Goal: Obtain resource: Download file/media

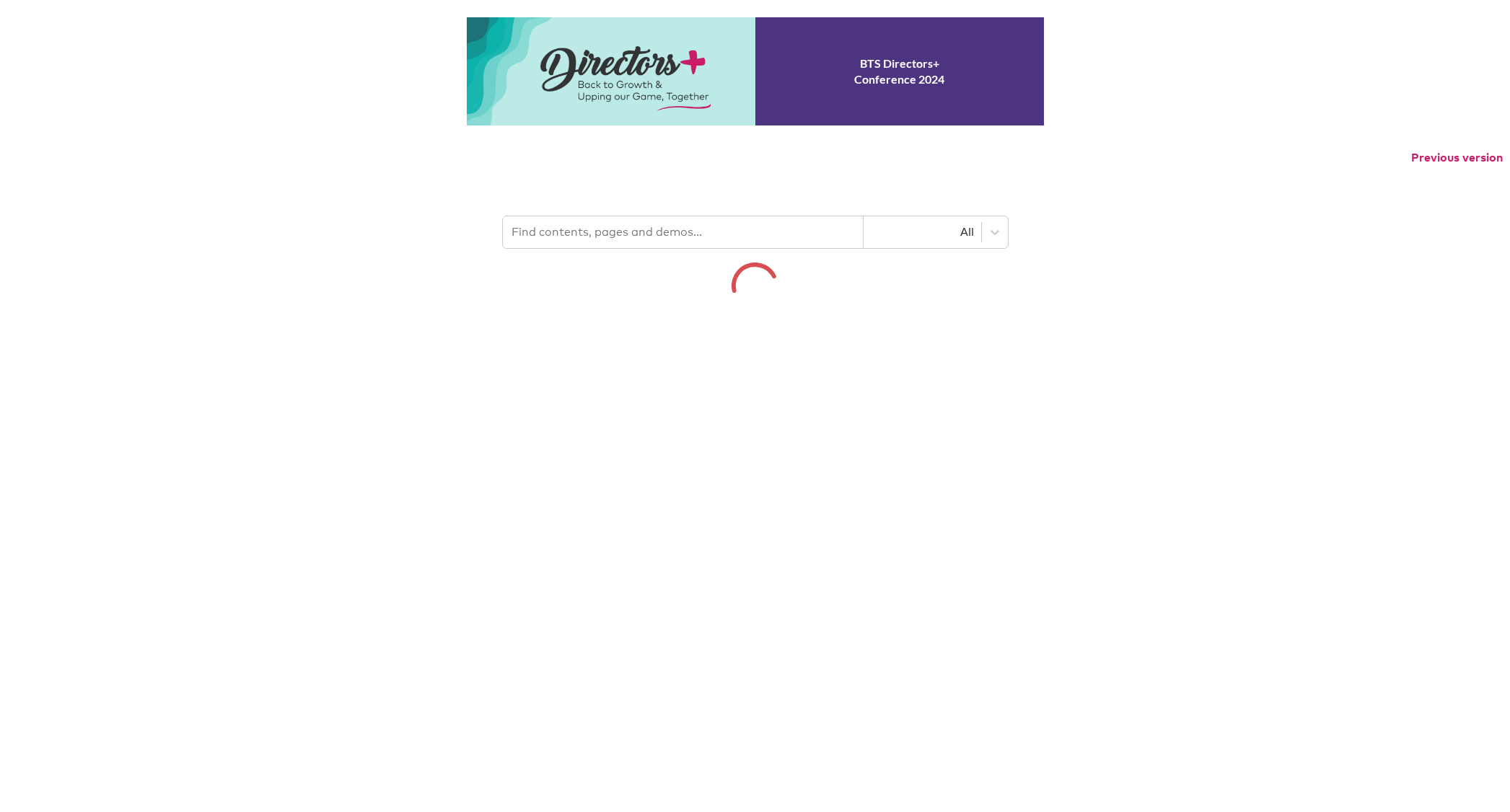
click at [635, 173] on p "Previous version" at bounding box center [755, 158] width 1510 height 30
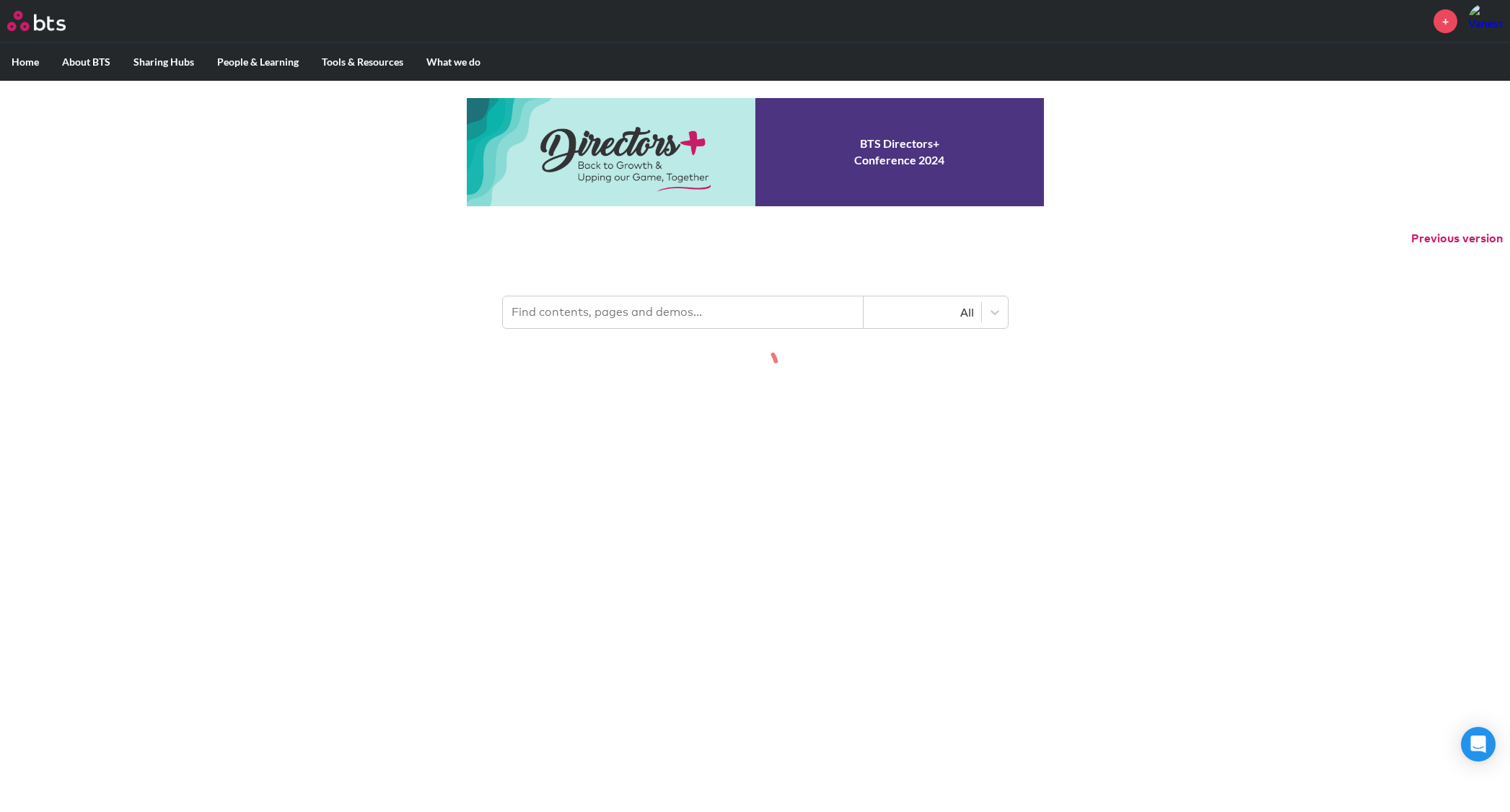
click at [587, 328] on input "text" at bounding box center [683, 313] width 361 height 32
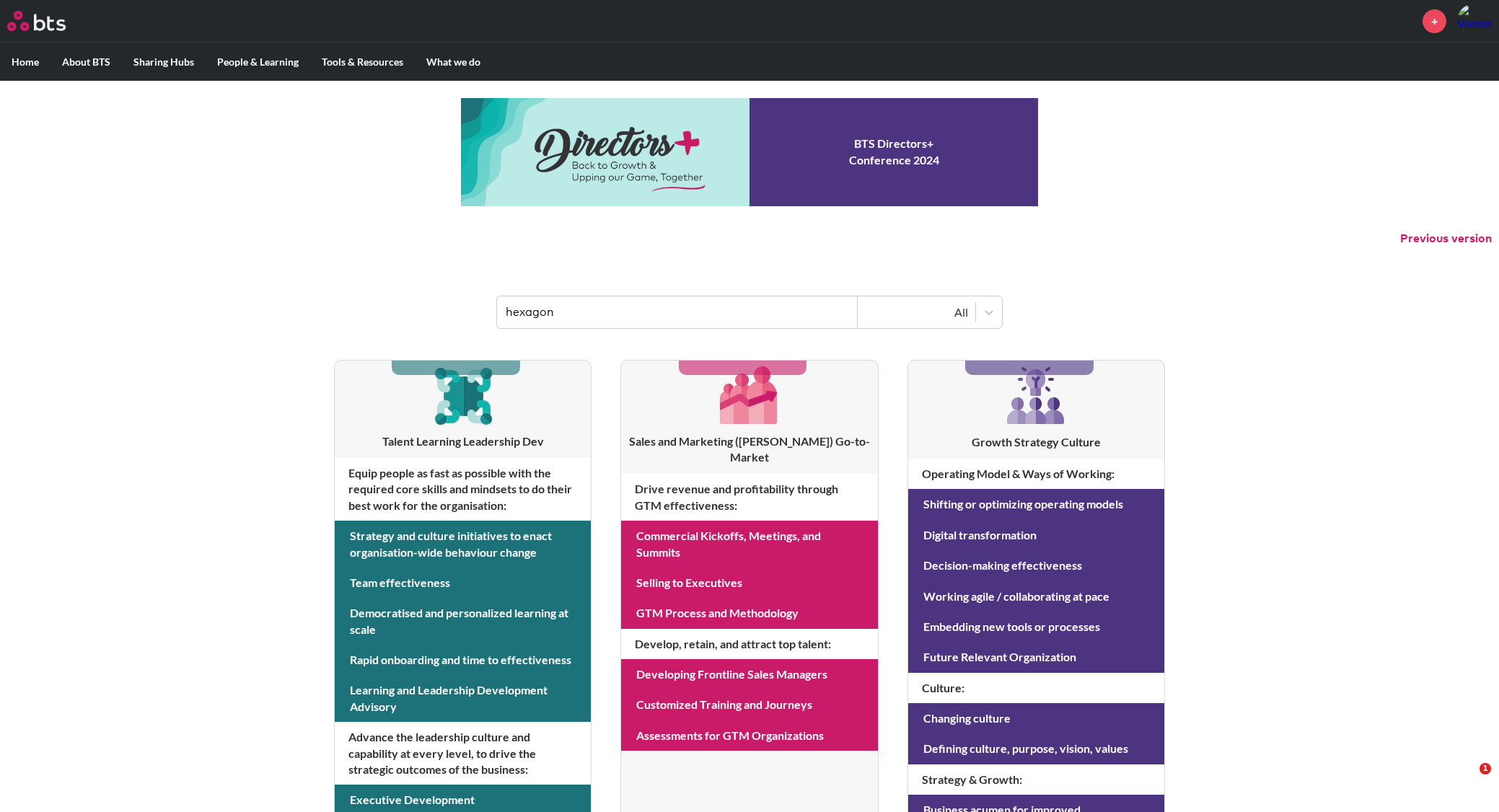
type input "hexagon"
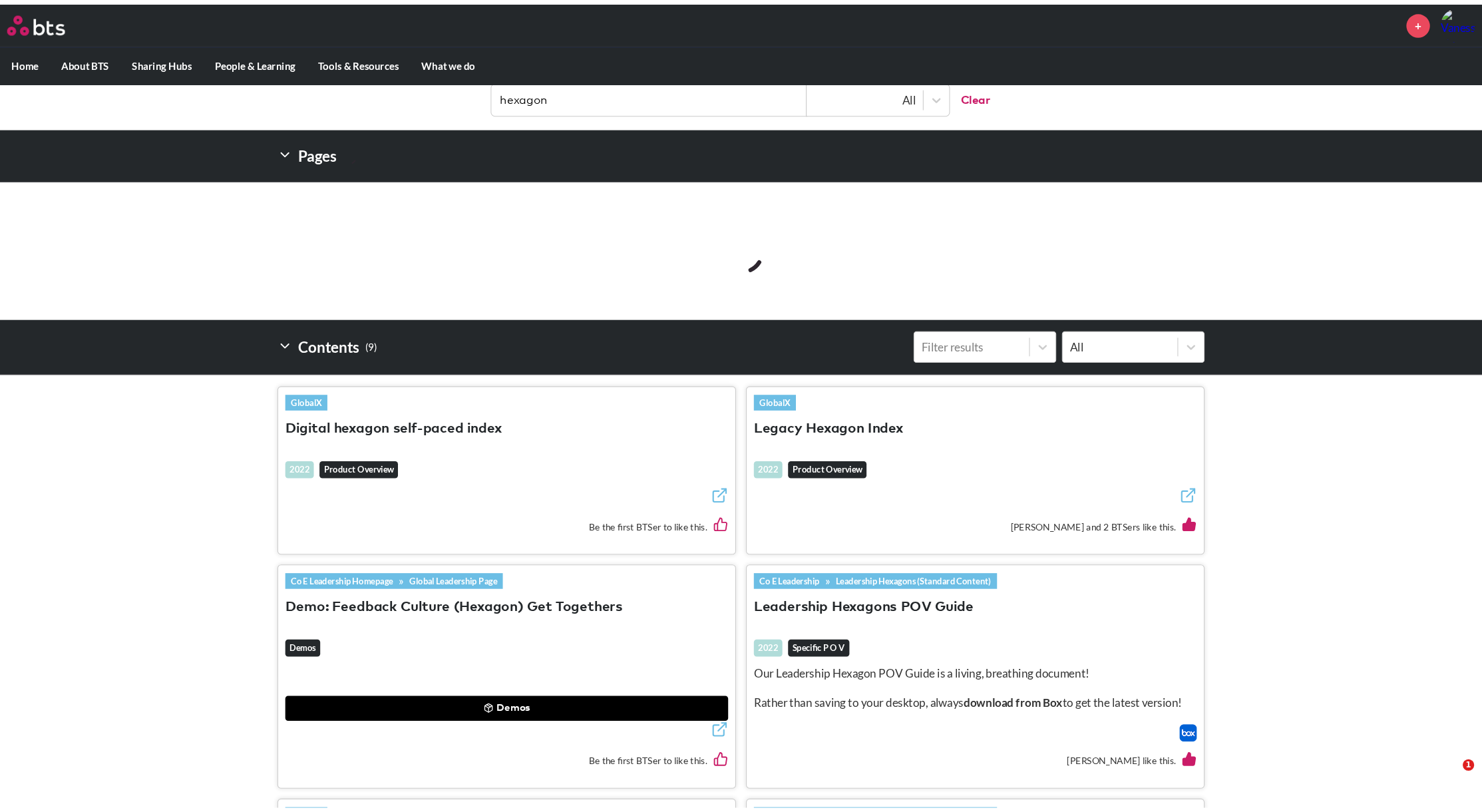
scroll to position [313, 0]
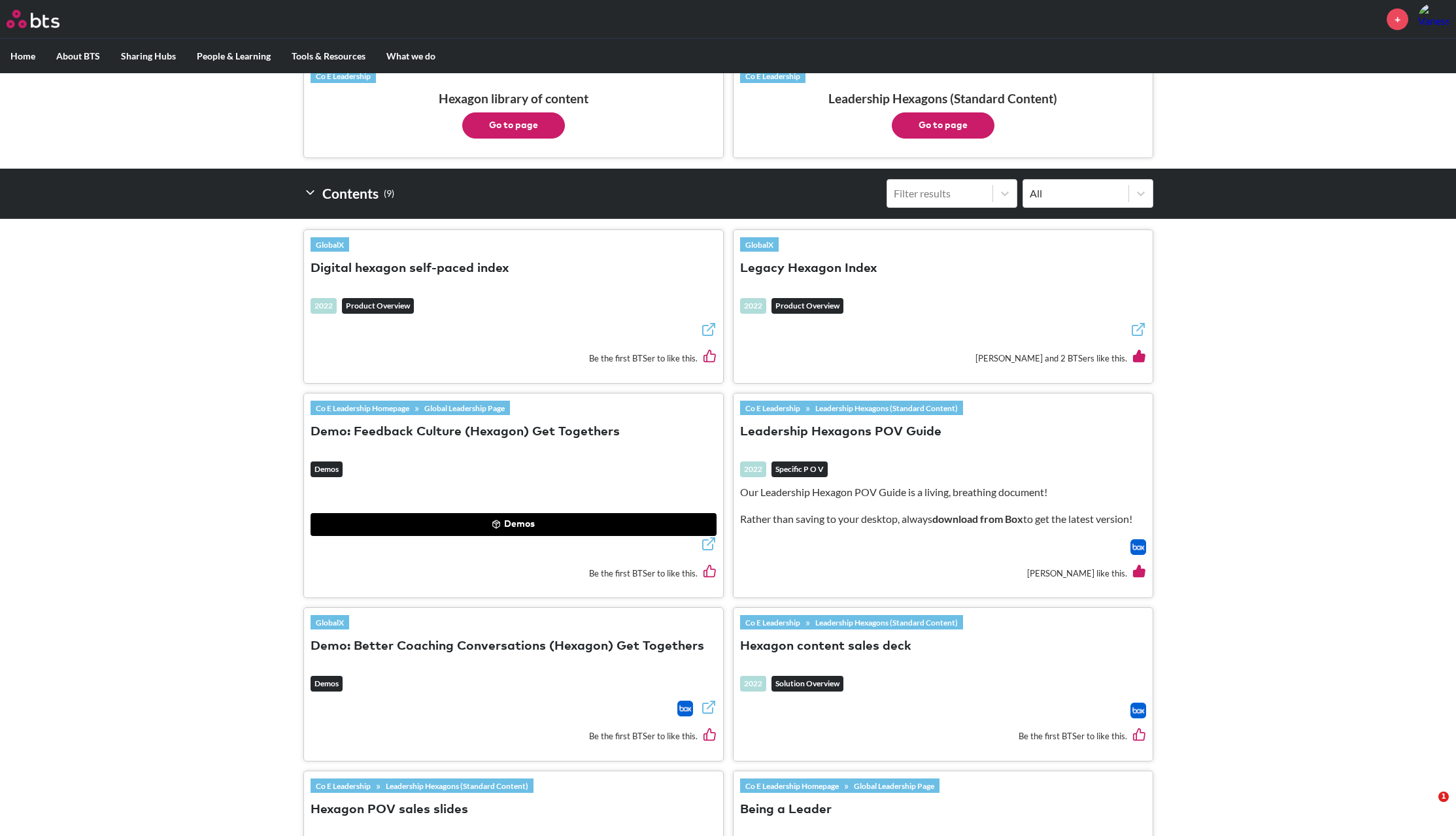
click at [855, 621] on link "Leadership Hexagons (Standard Content)" at bounding box center [886, 622] width 153 height 14
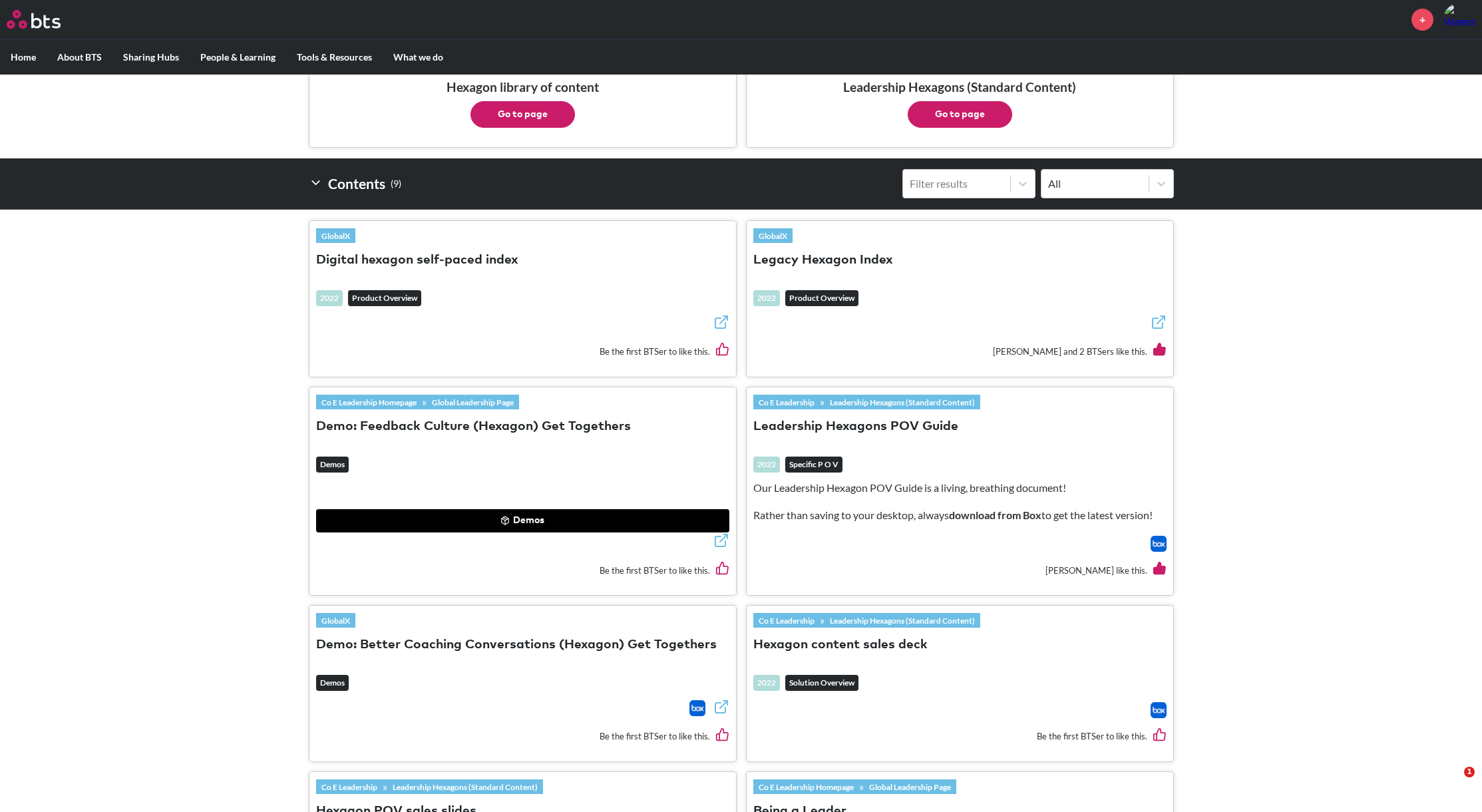
scroll to position [335, 0]
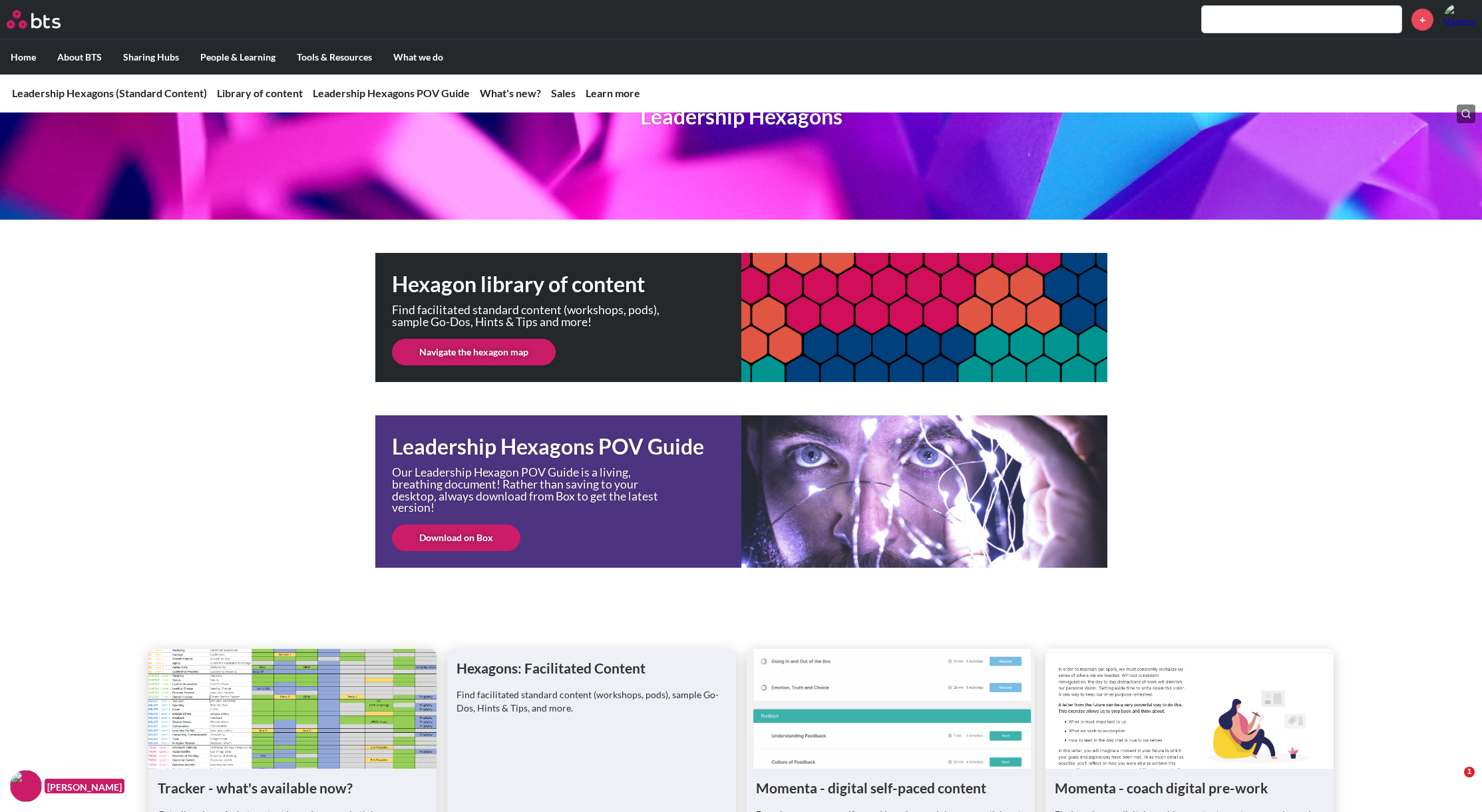
scroll to position [150, 0]
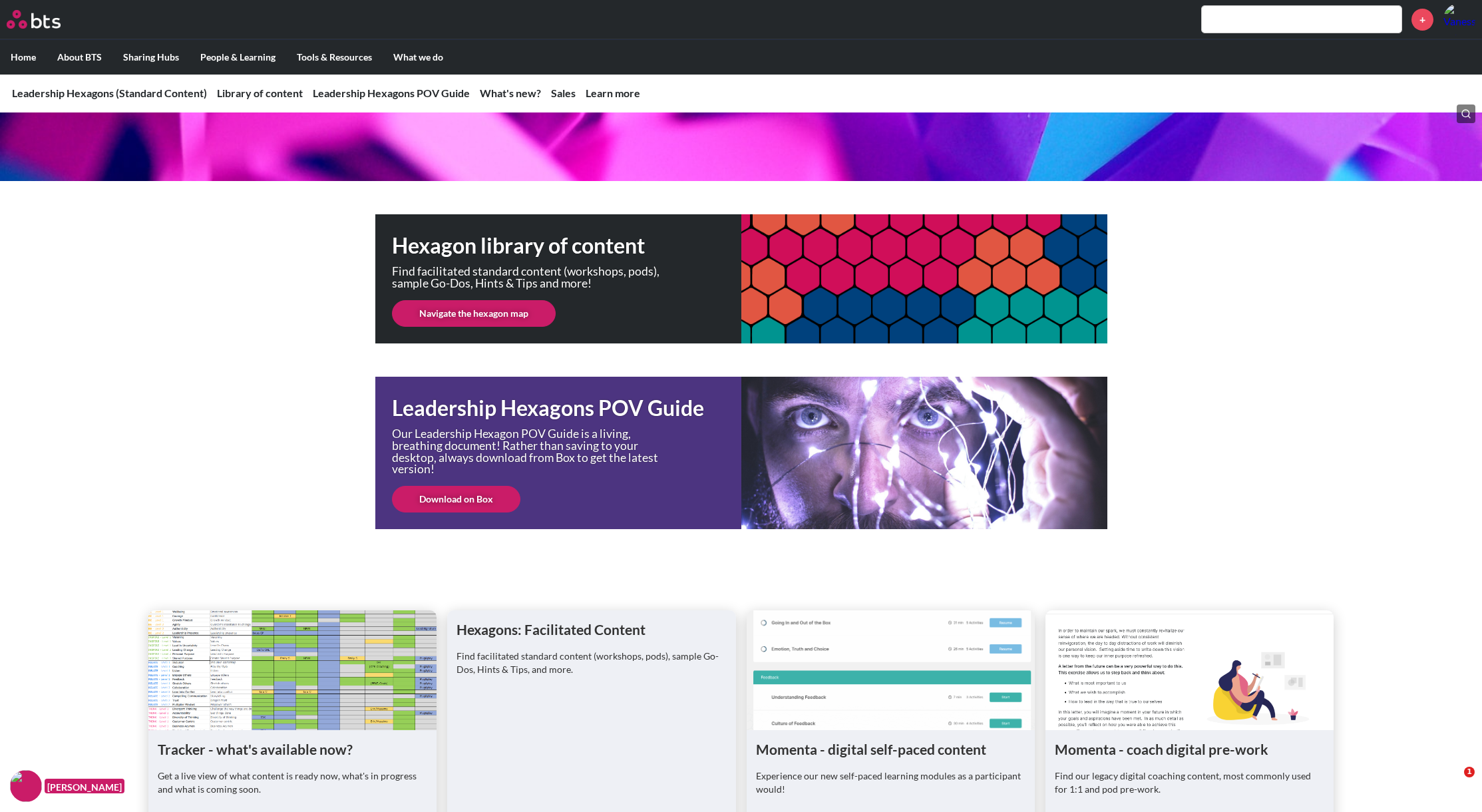
click at [459, 499] on link "Download on Box" at bounding box center [456, 499] width 129 height 26
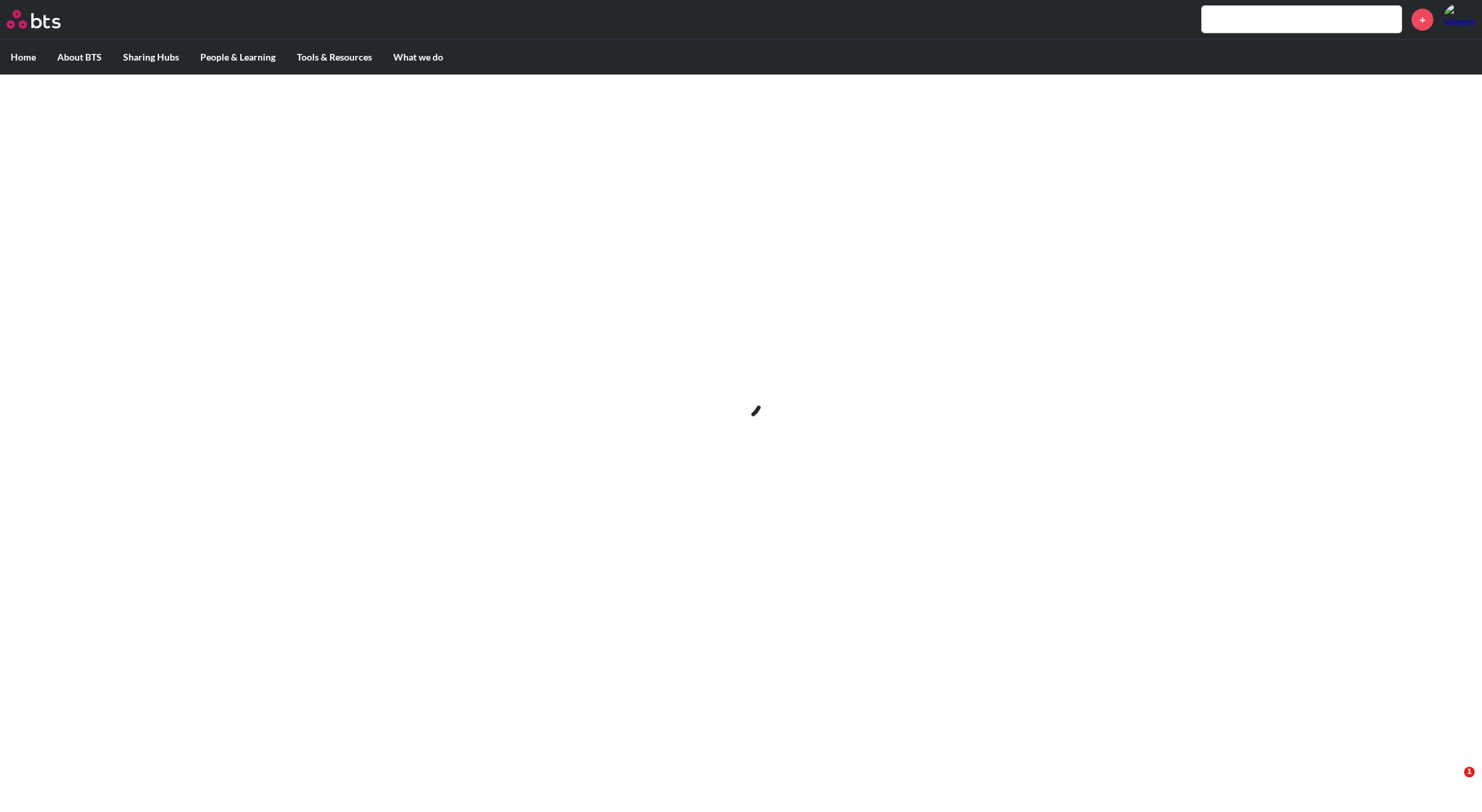
scroll to position [0, 0]
